Goal: Transaction & Acquisition: Purchase product/service

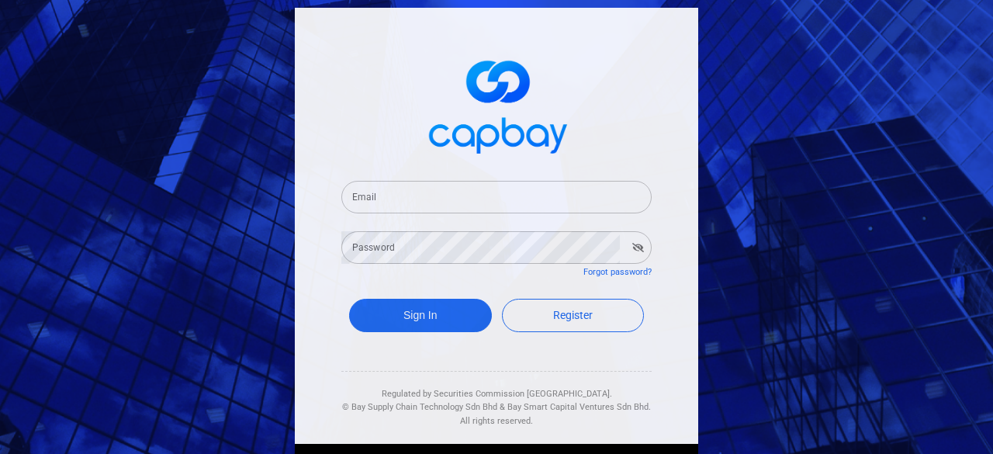
click at [411, 201] on input "Email" at bounding box center [496, 197] width 310 height 33
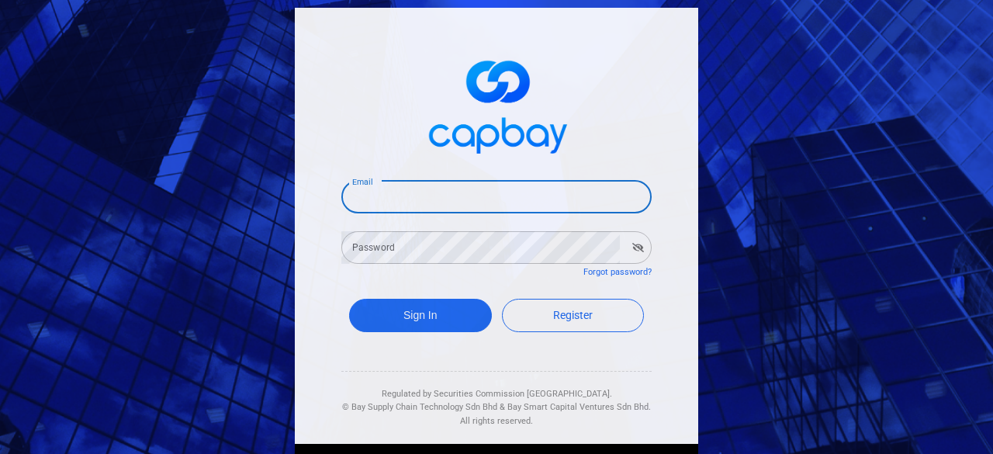
type input "[EMAIL_ADDRESS][DOMAIN_NAME]"
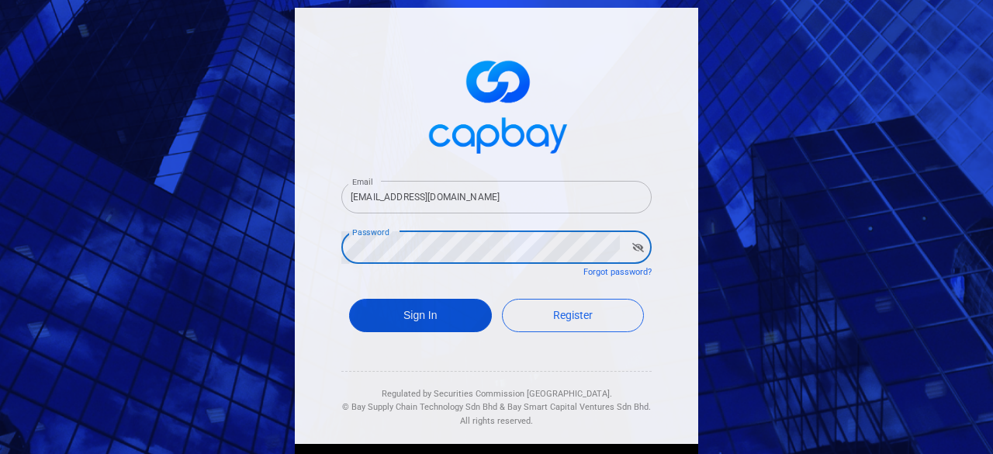
click at [414, 310] on button "Sign In" at bounding box center [420, 315] width 143 height 33
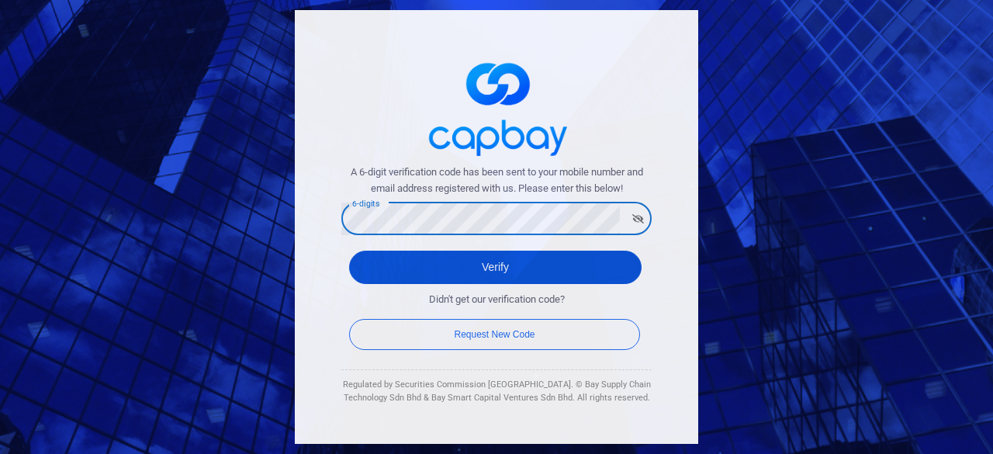
click at [459, 260] on button "Verify" at bounding box center [495, 267] width 293 height 33
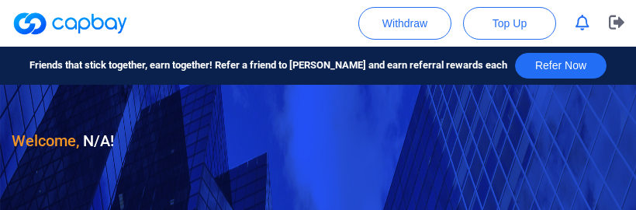
checkbox input "true"
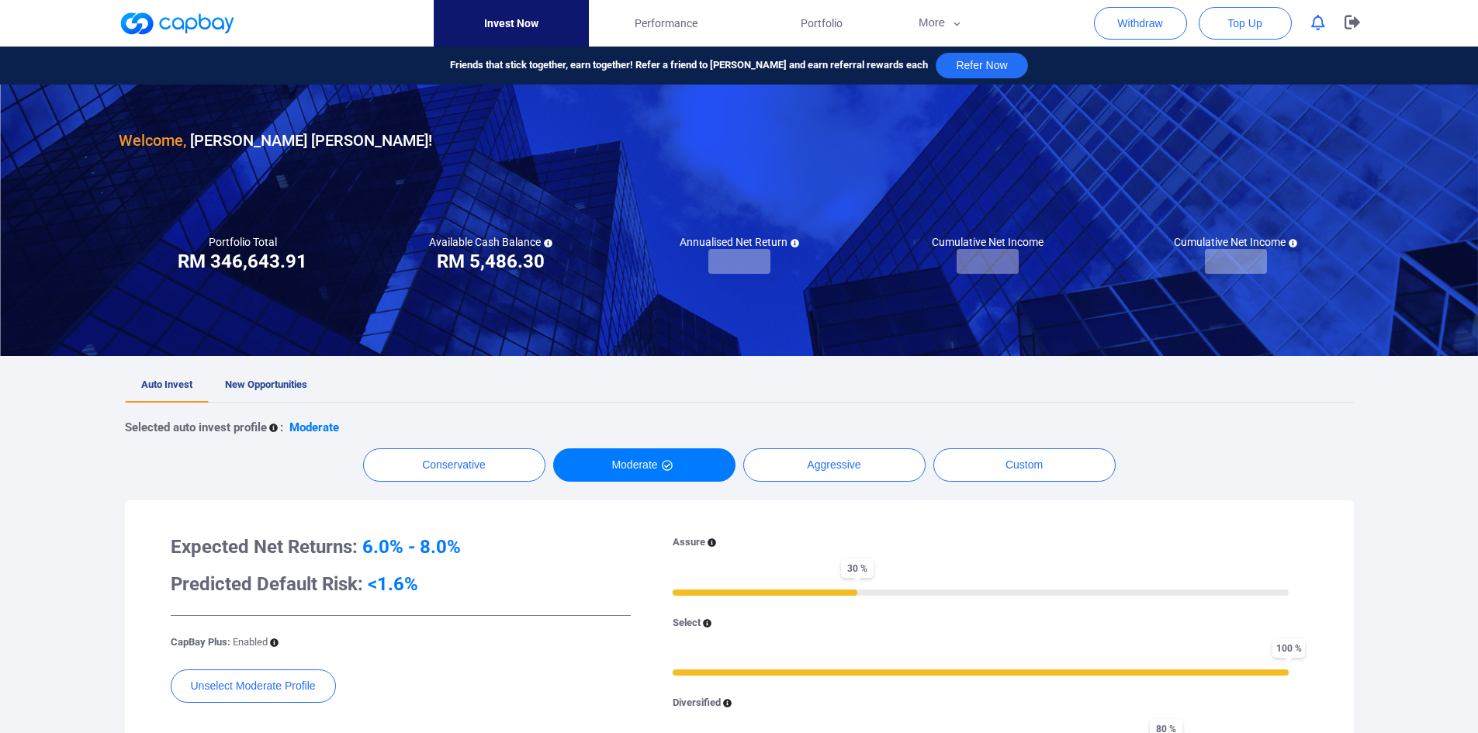
click at [247, 380] on span "New Opportunities" at bounding box center [266, 385] width 82 height 12
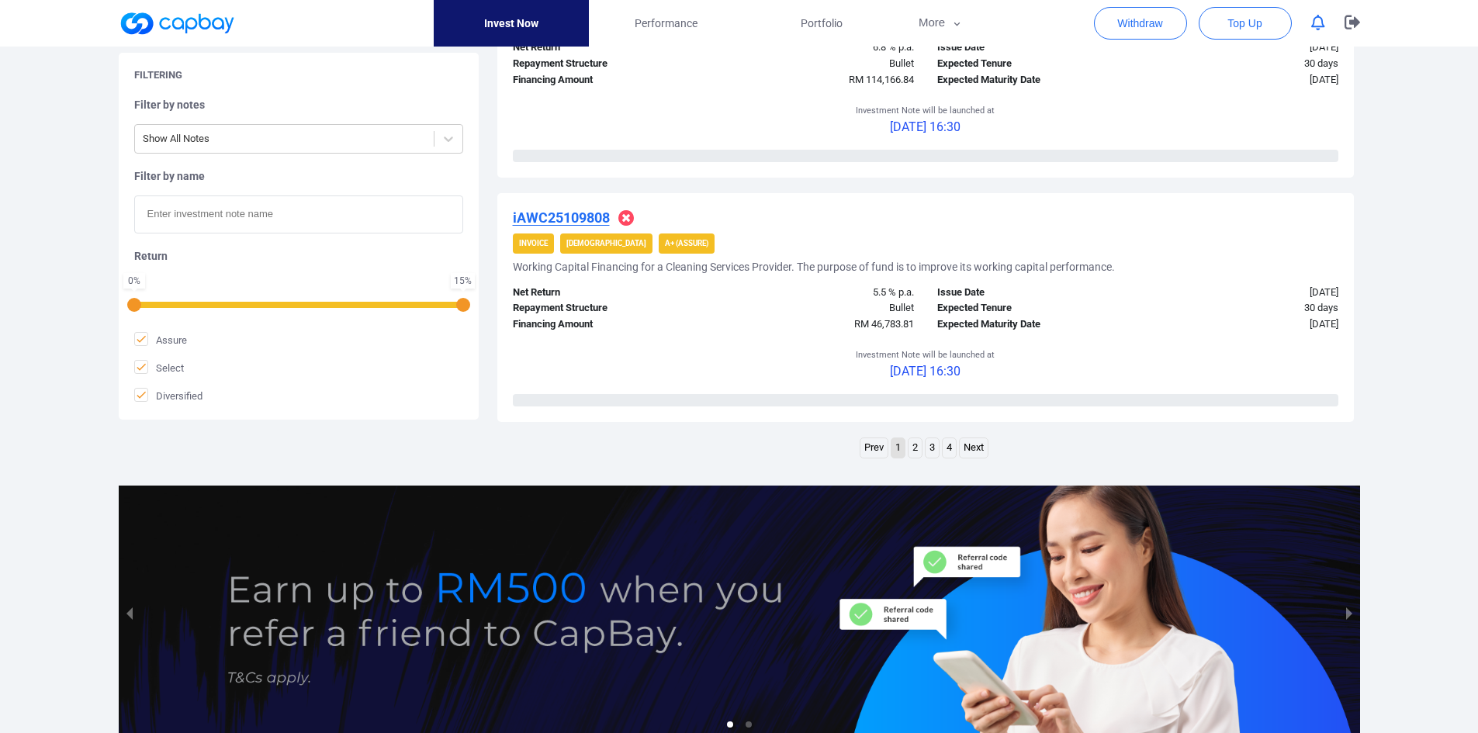
scroll to position [2424, 0]
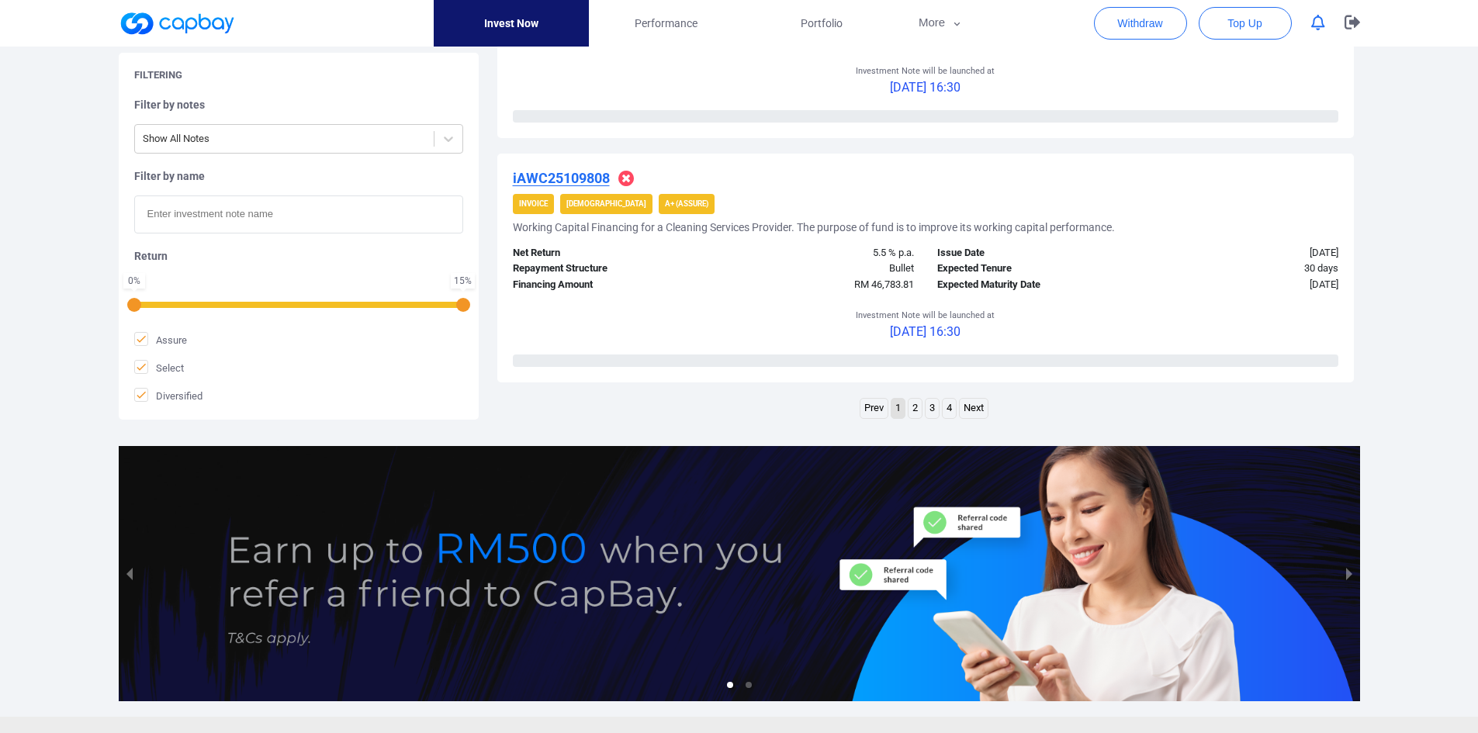
click at [916, 408] on link "2" at bounding box center [915, 408] width 13 height 19
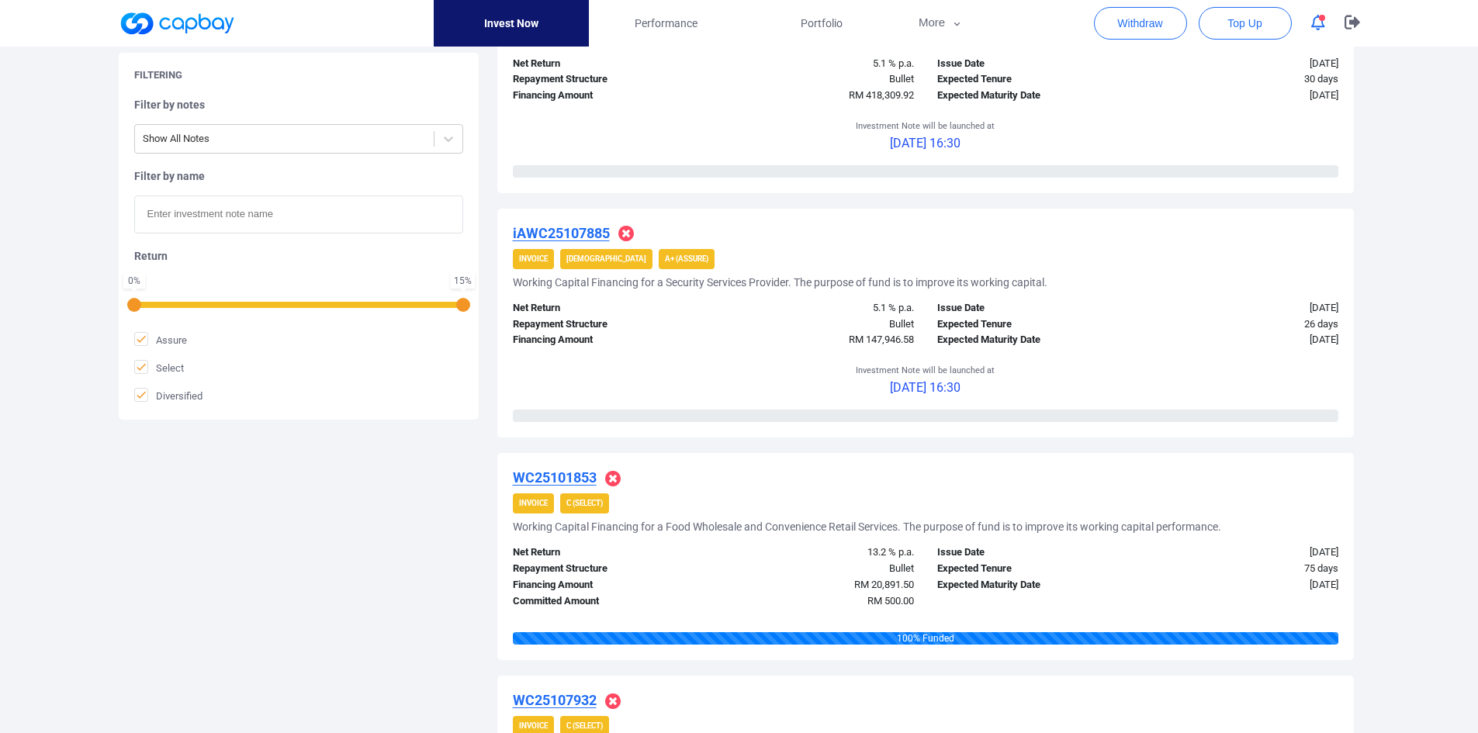
scroll to position [505, 0]
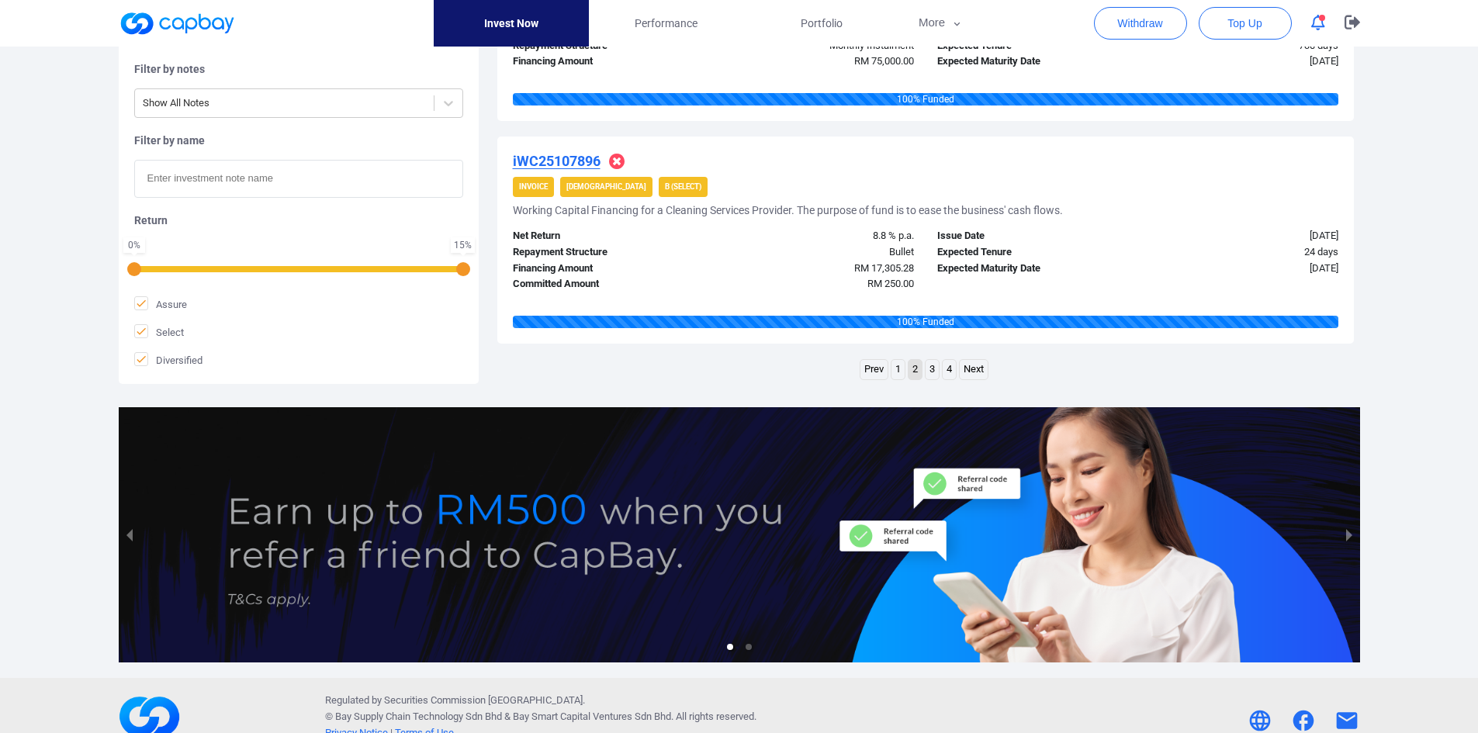
click at [892, 370] on link "1" at bounding box center [898, 369] width 13 height 19
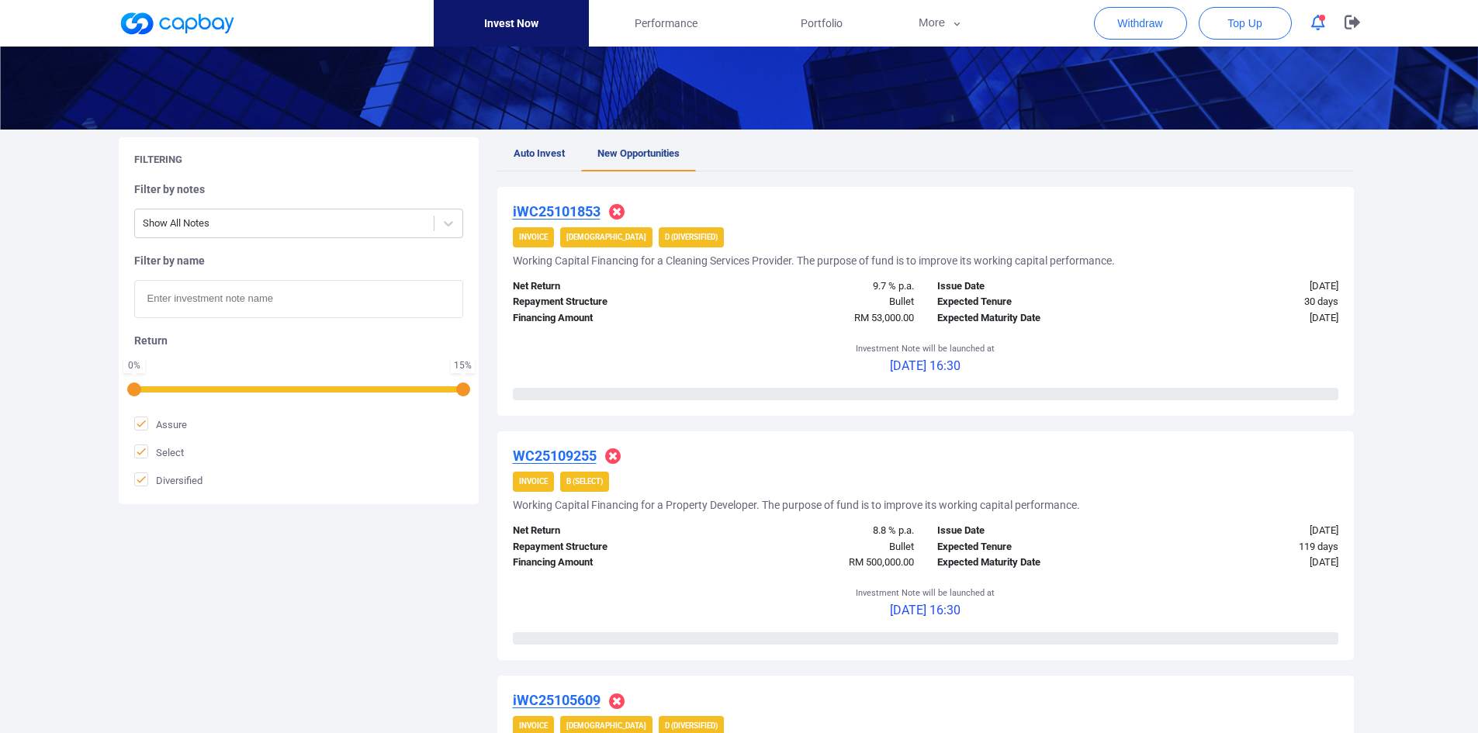
scroll to position [185, 0]
